Goal: Information Seeking & Learning: Learn about a topic

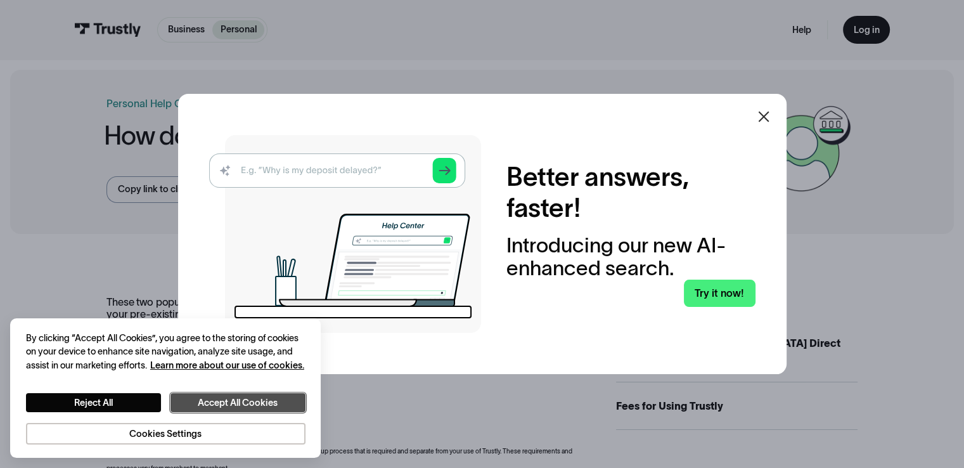
click at [223, 403] on button "Accept All Cookies" at bounding box center [238, 403] width 135 height 20
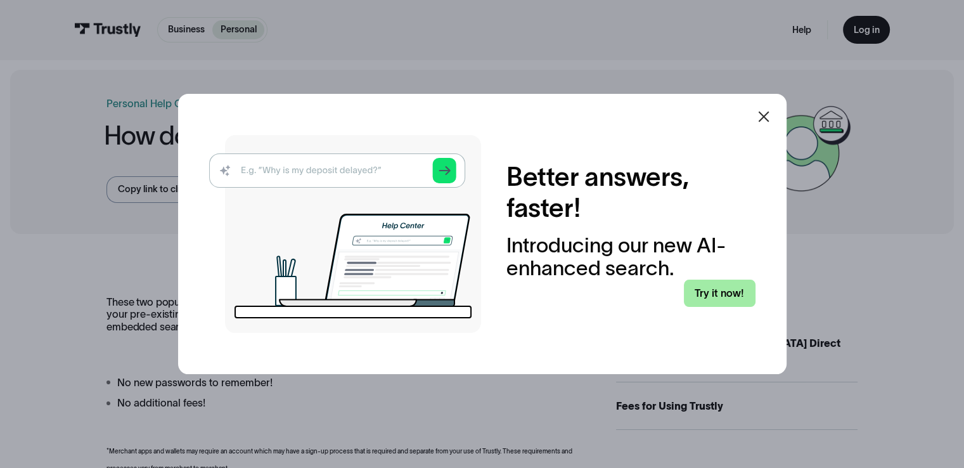
click at [715, 280] on link "Try it now!" at bounding box center [720, 293] width 72 height 27
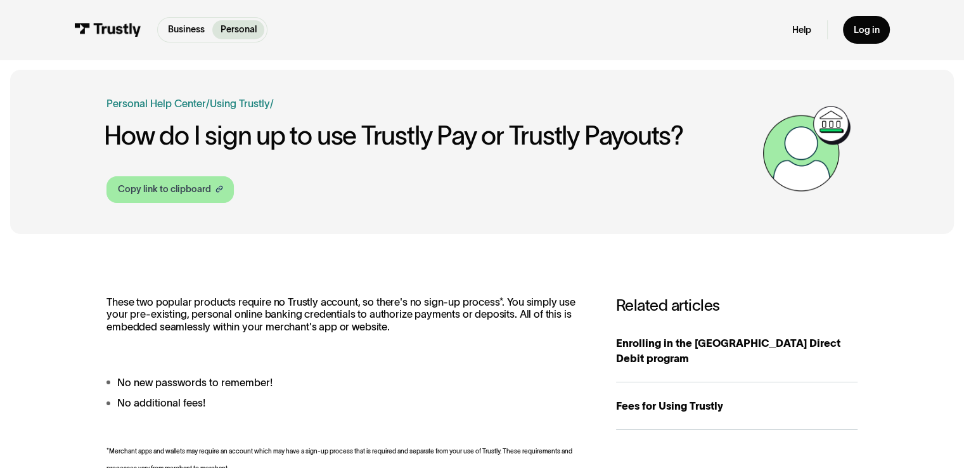
click at [219, 190] on icon at bounding box center [220, 187] width 4 height 5
click at [246, 100] on link "Using Trustly" at bounding box center [240, 103] width 60 height 11
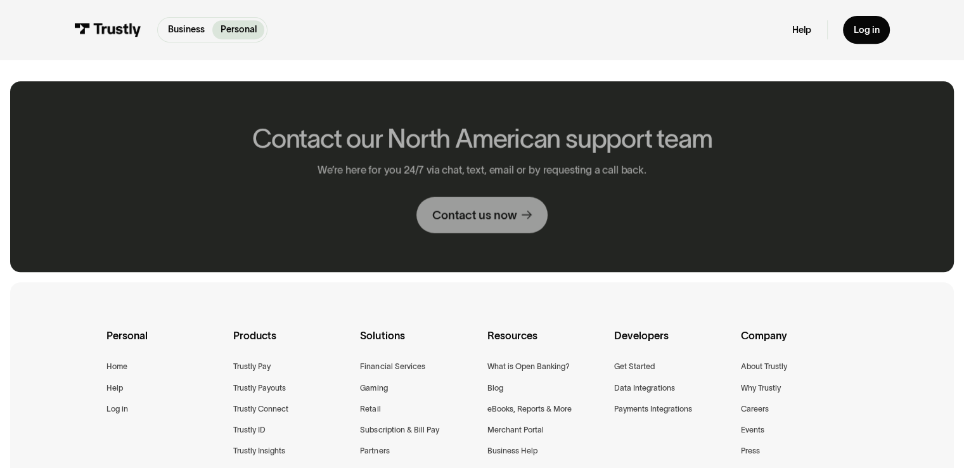
scroll to position [809, 0]
